Goal: Transaction & Acquisition: Book appointment/travel/reservation

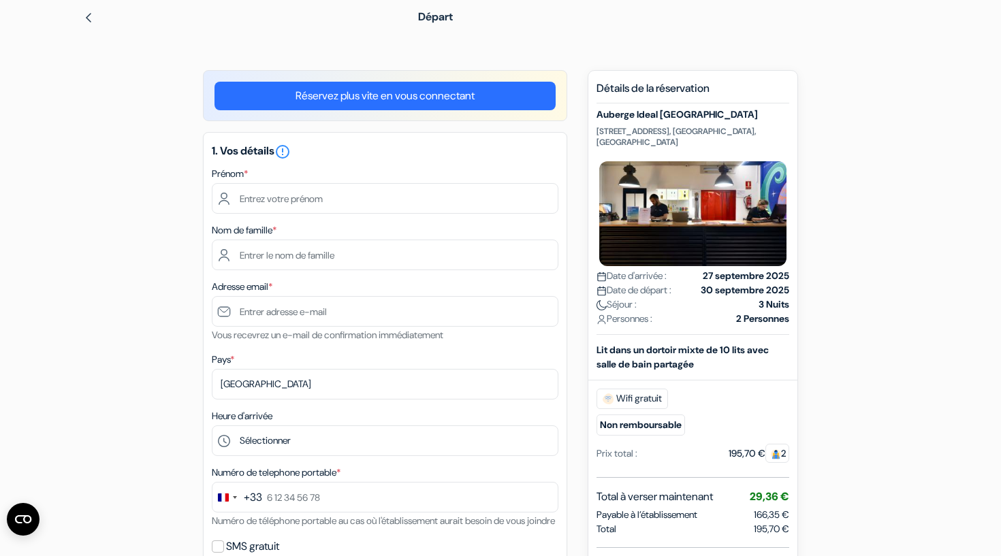
scroll to position [24, 0]
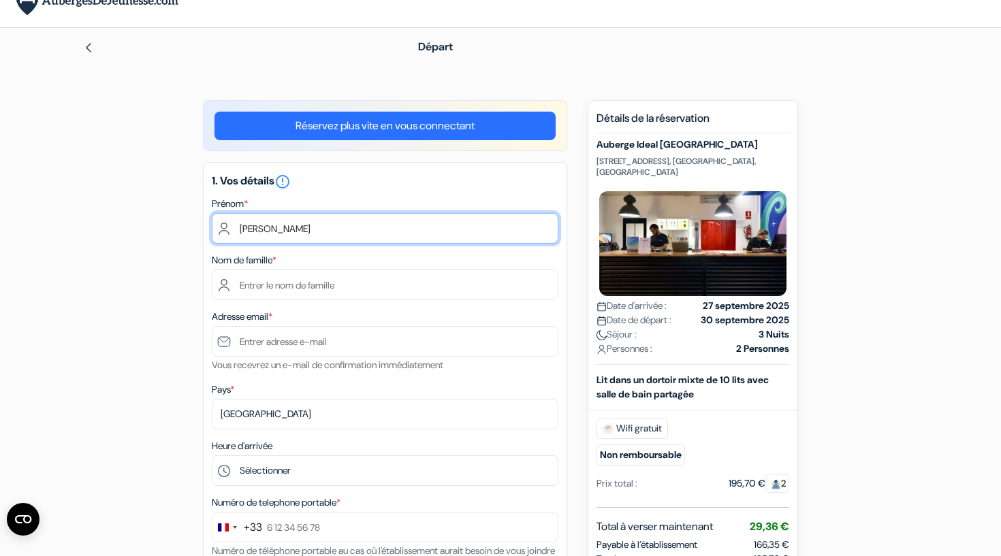
type input "[PERSON_NAME]"
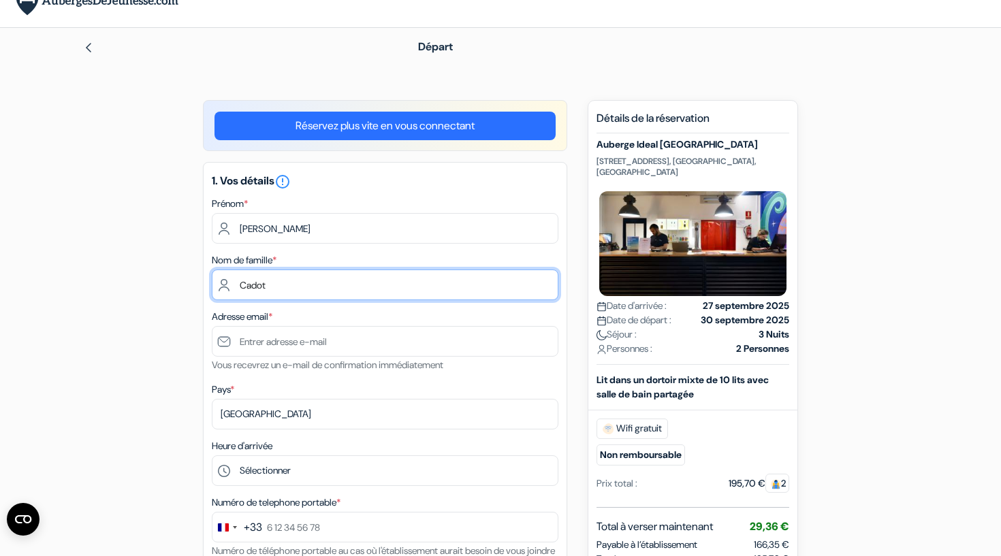
type input "Cadot"
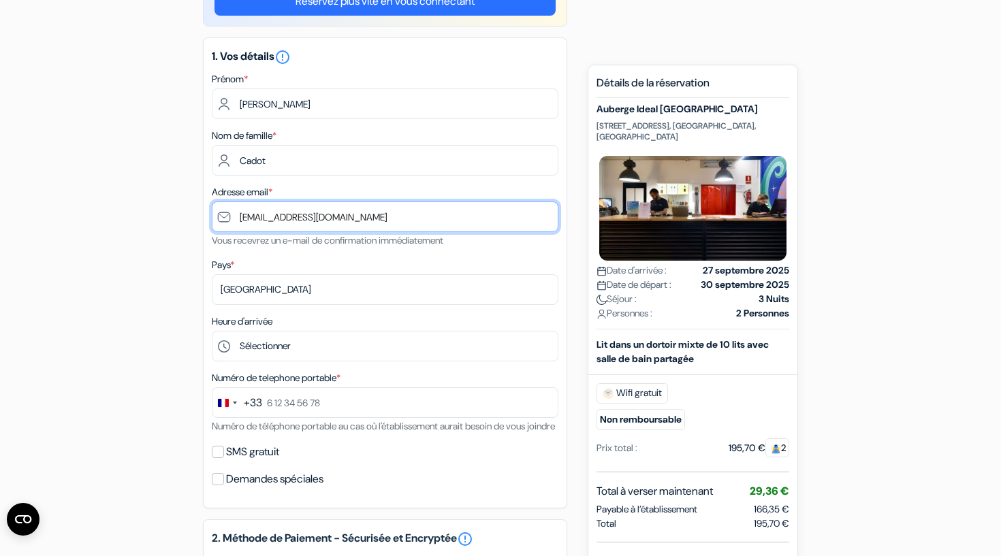
scroll to position [160, 0]
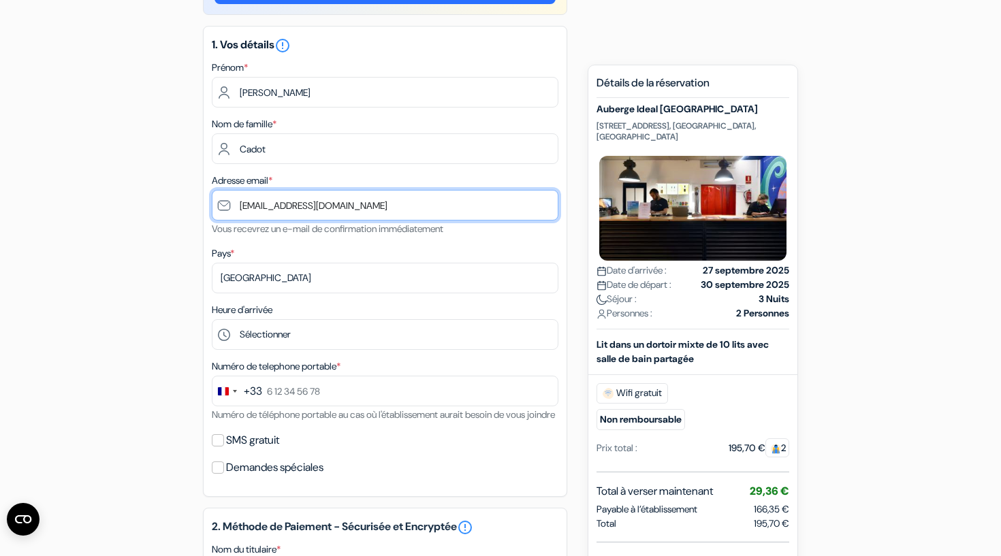
type input "cadot53.simon@gmail.com"
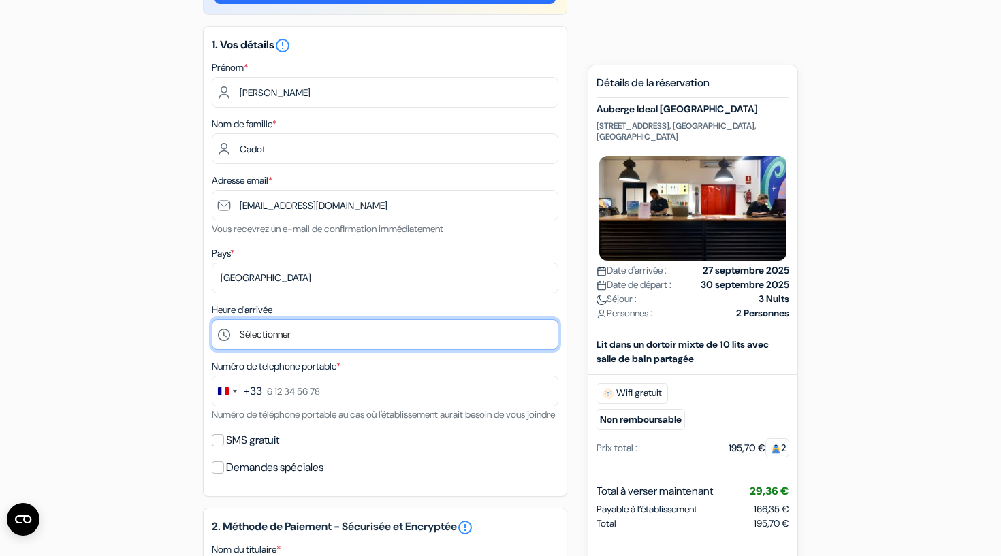
select select "17"
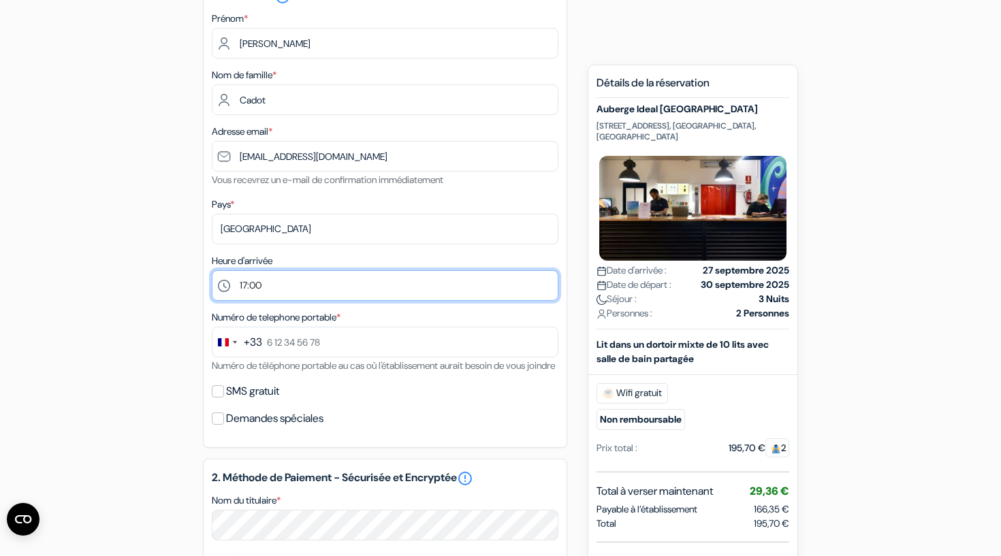
scroll to position [212, 0]
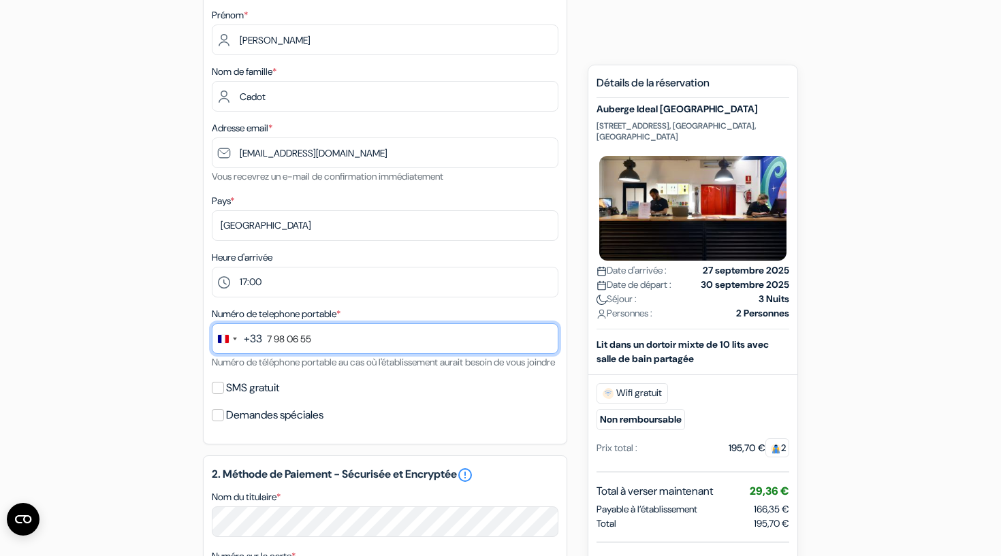
type input "7 98 06 55 0"
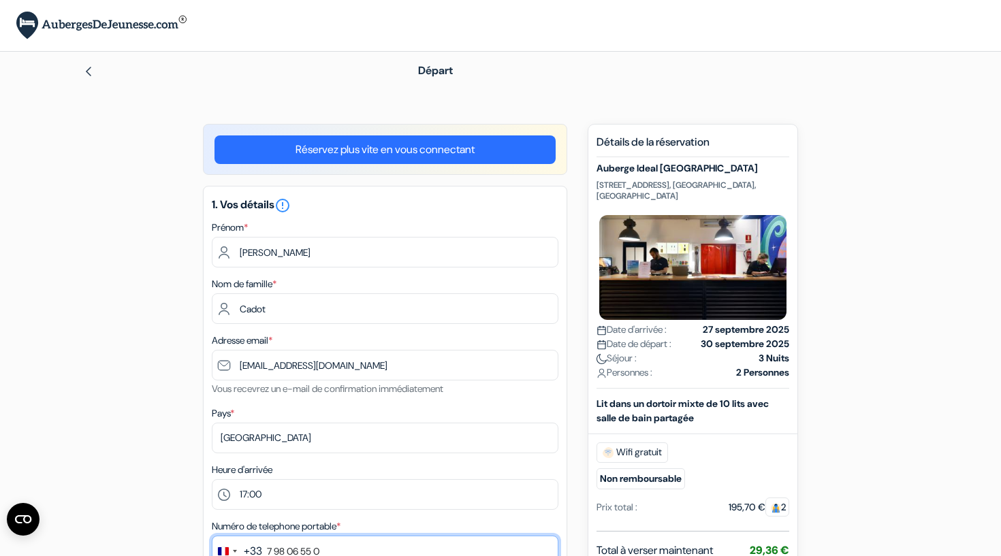
scroll to position [0, 0]
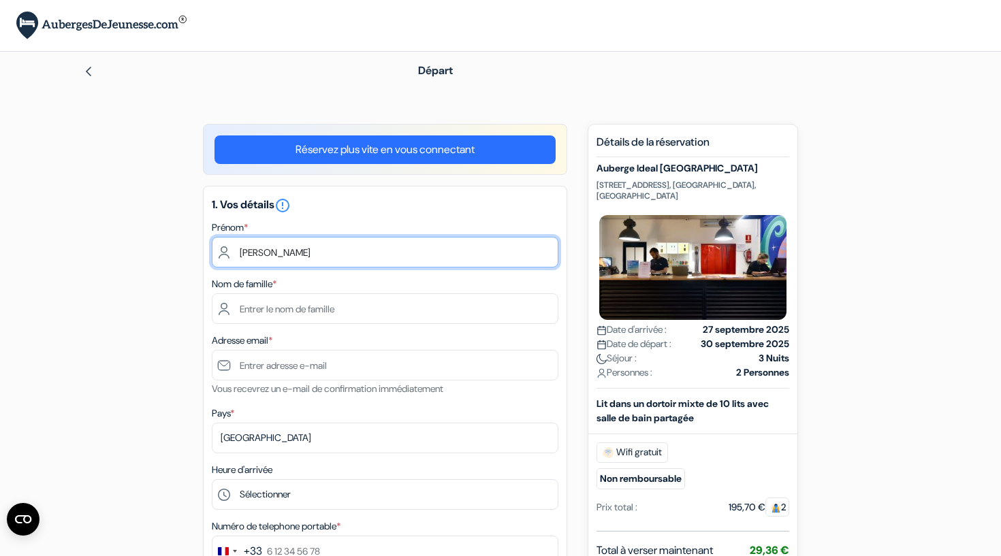
type input "[PERSON_NAME]"
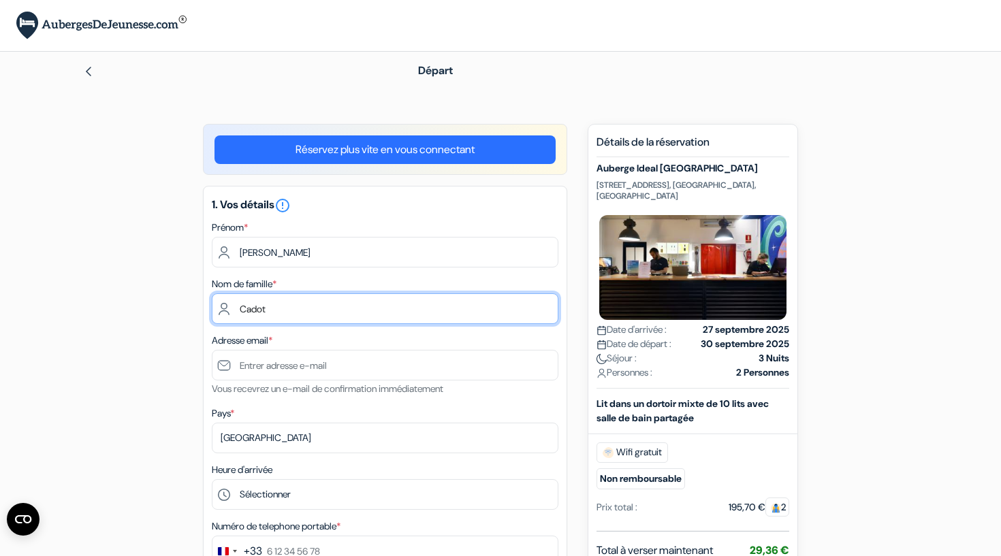
type input "Cadot"
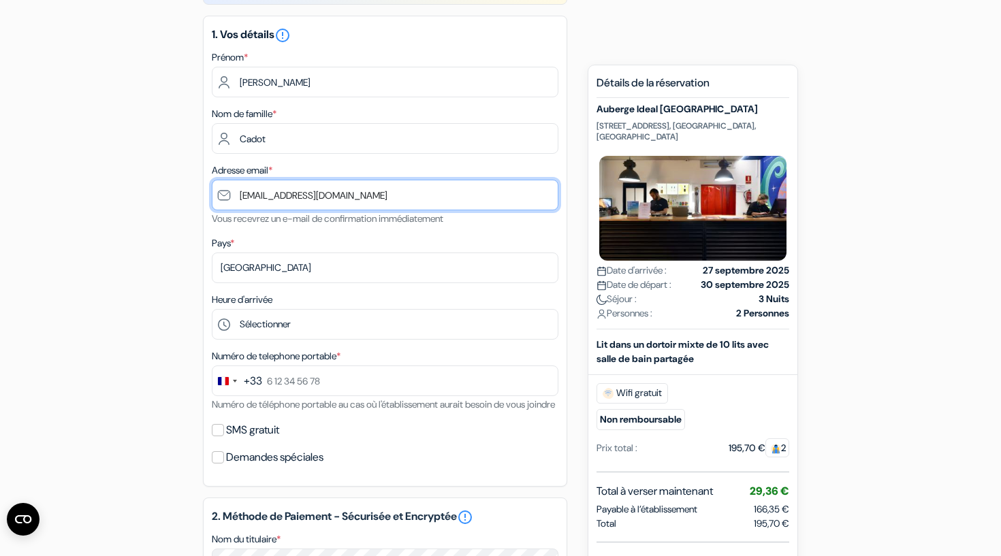
scroll to position [172, 0]
type input "[EMAIL_ADDRESS][DOMAIN_NAME]"
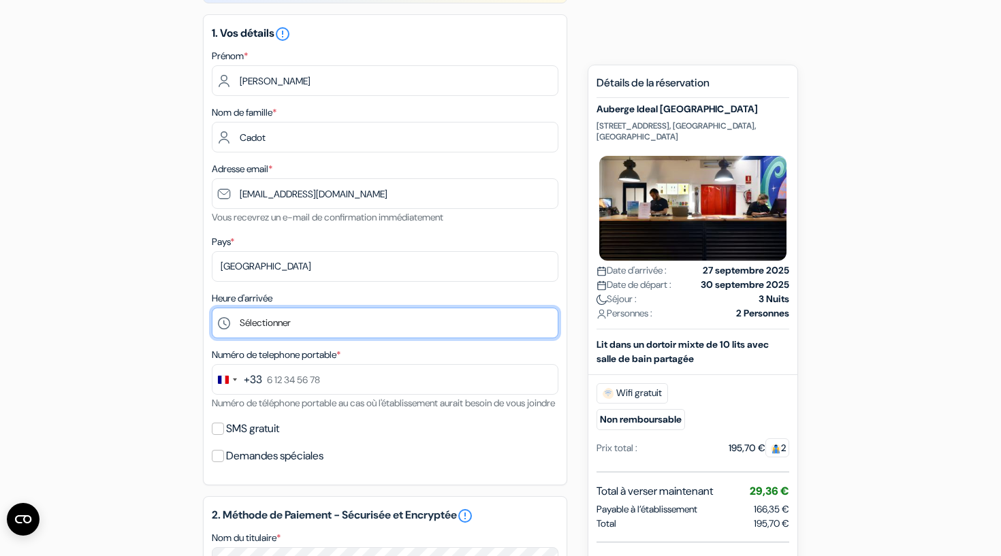
select select "17"
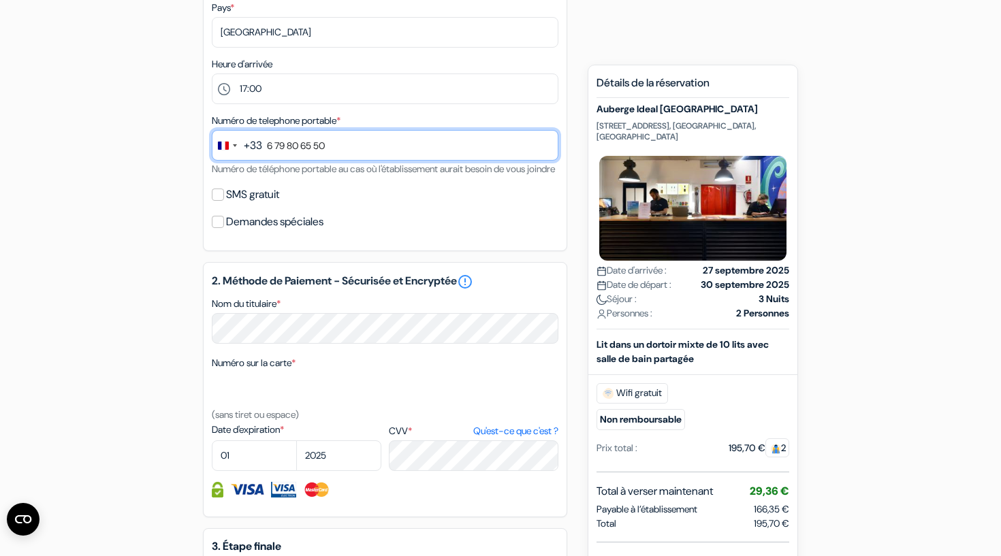
scroll to position [409, 0]
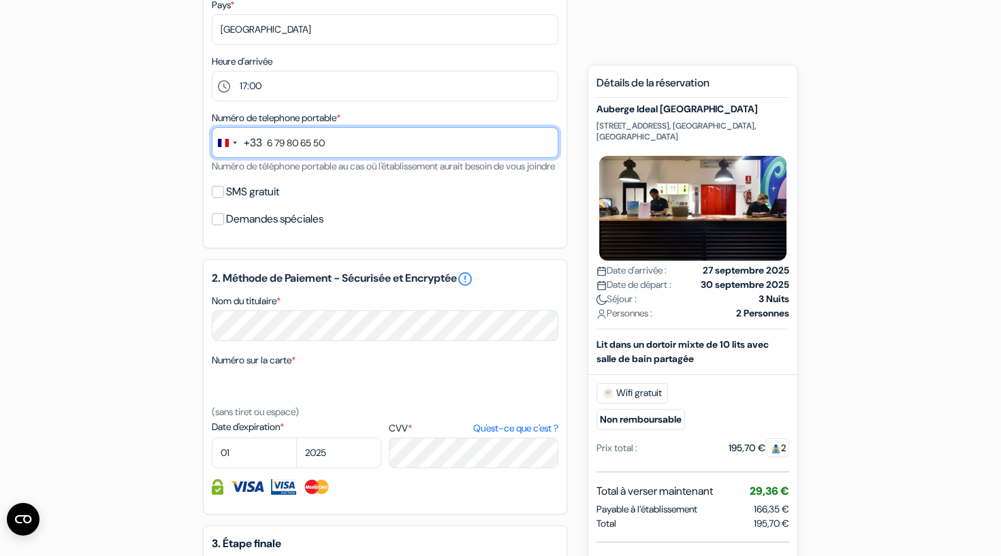
type input "6 79 80 65 50"
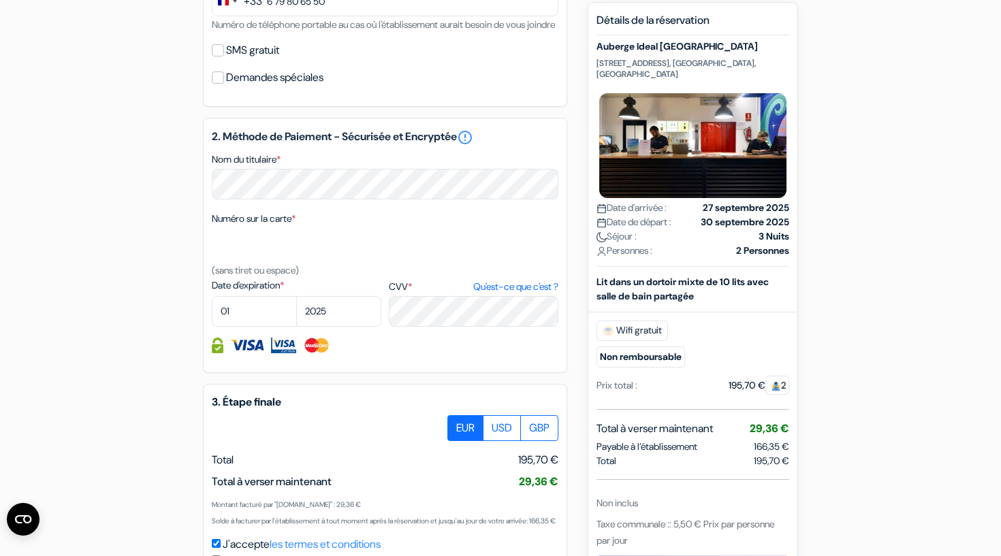
scroll to position [549, 0]
select select "2027"
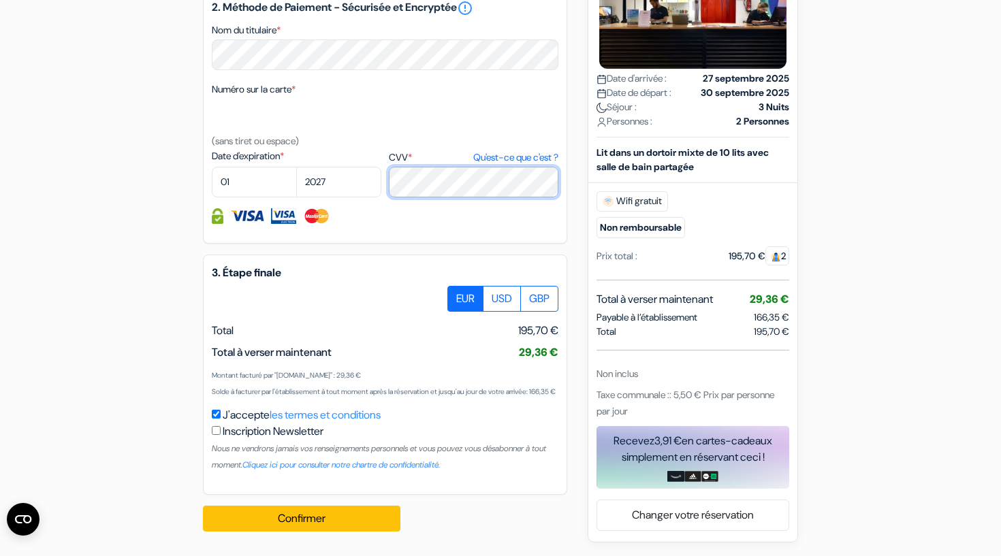
scroll to position [712, 0]
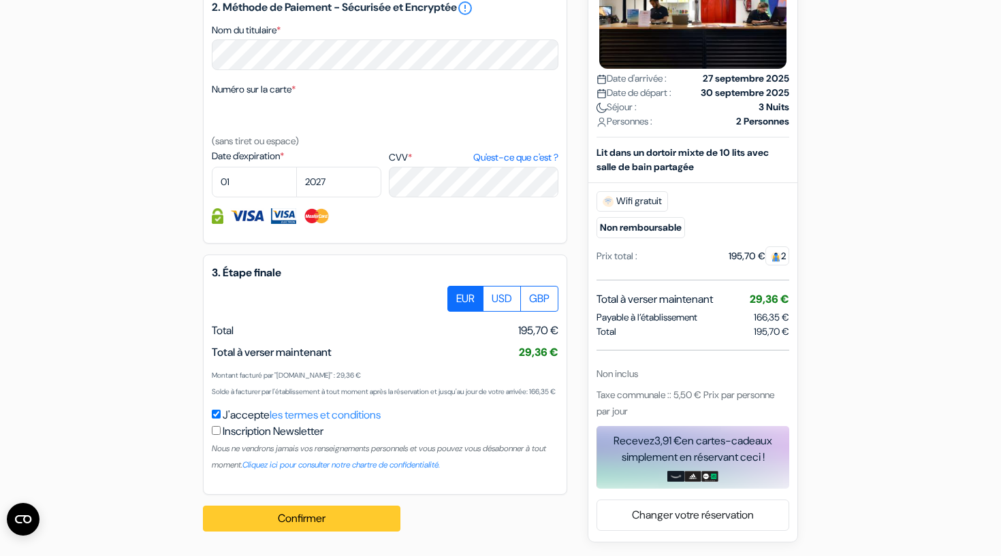
click at [306, 521] on button "Confirmer Loading..." at bounding box center [301, 519] width 197 height 26
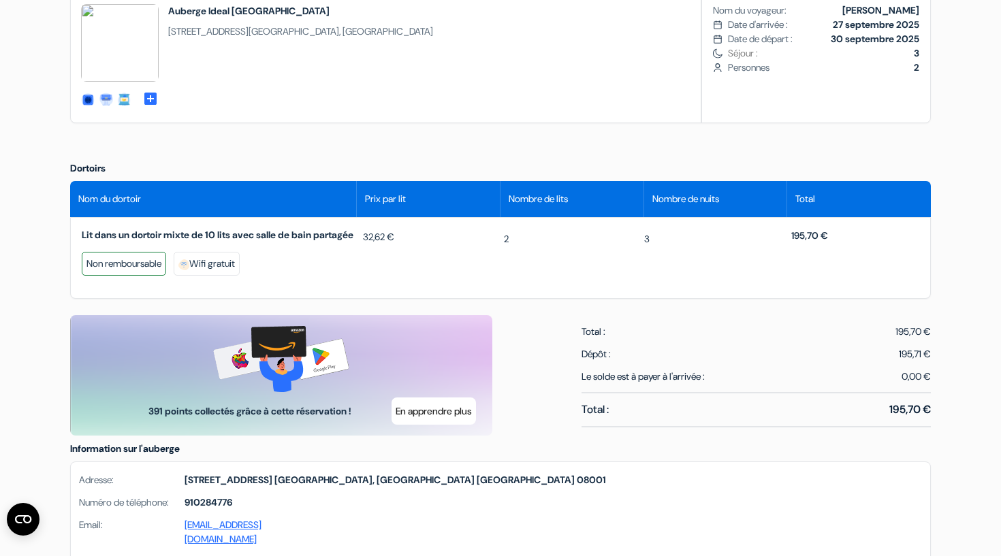
scroll to position [506, 0]
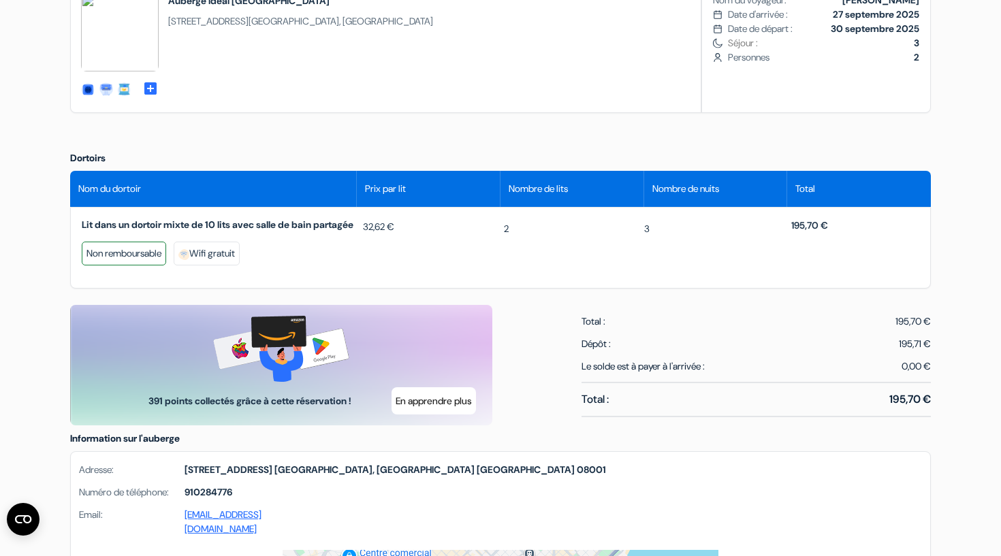
click at [202, 231] on span "Lit dans un dortoir mixte de 10 lits avec salle de bain partagée" at bounding box center [220, 225] width 276 height 12
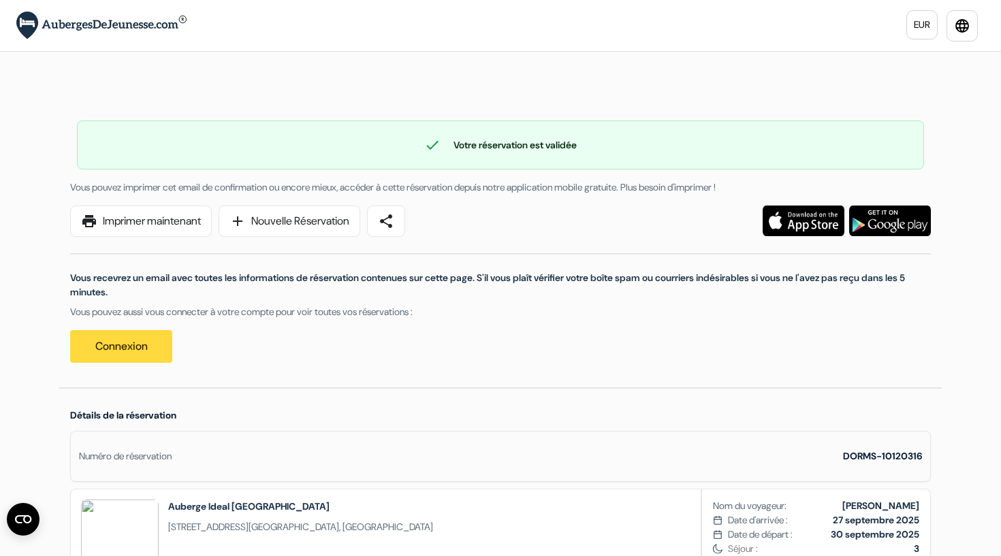
scroll to position [0, 0]
click at [431, 191] on span "Vous pouvez imprimer cet email de confirmation ou encore mieux, accéder à cette…" at bounding box center [392, 187] width 645 height 12
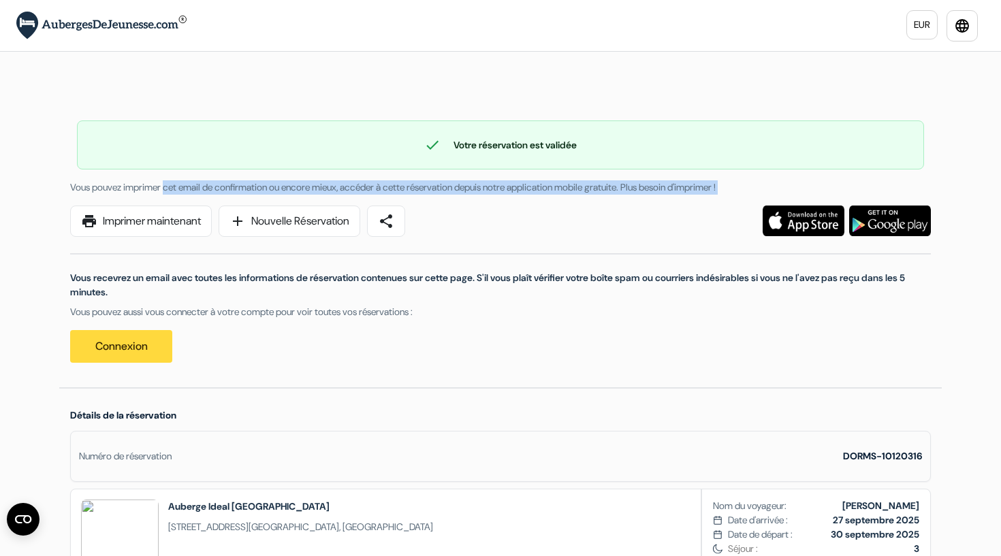
click at [431, 191] on span "Vous pouvez imprimer cet email de confirmation ou encore mieux, accéder à cette…" at bounding box center [392, 187] width 645 height 12
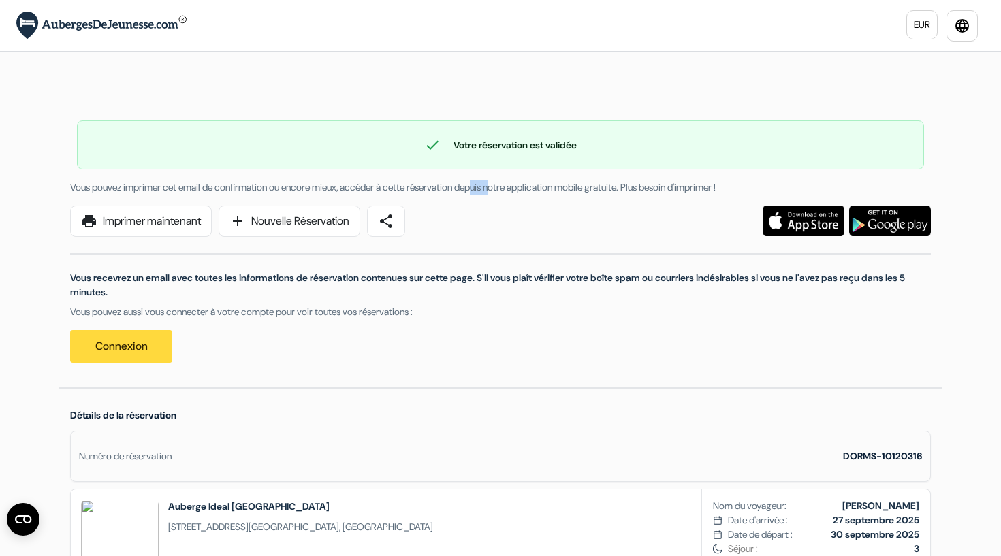
click at [431, 191] on span "Vous pouvez imprimer cet email de confirmation ou encore mieux, accéder à cette…" at bounding box center [392, 187] width 645 height 12
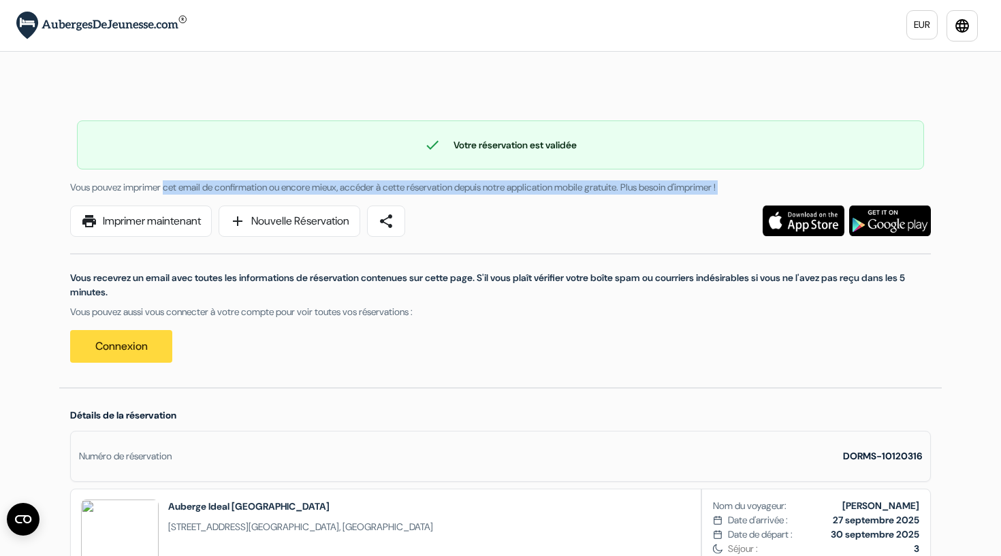
click at [431, 191] on span "Vous pouvez imprimer cet email de confirmation ou encore mieux, accéder à cette…" at bounding box center [392, 187] width 645 height 12
